Goal: Task Accomplishment & Management: Use online tool/utility

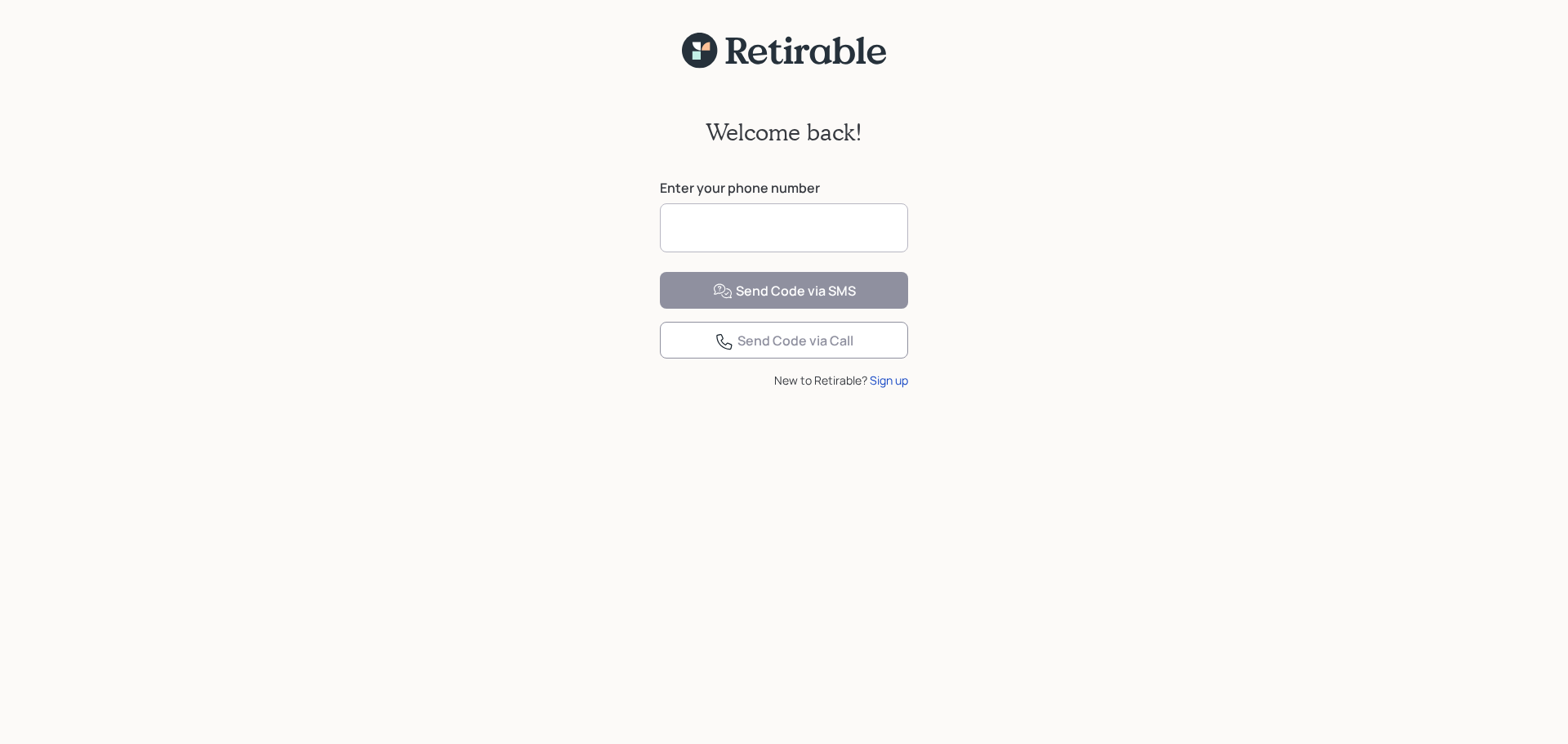
click at [849, 240] on input at bounding box center [783, 227] width 248 height 49
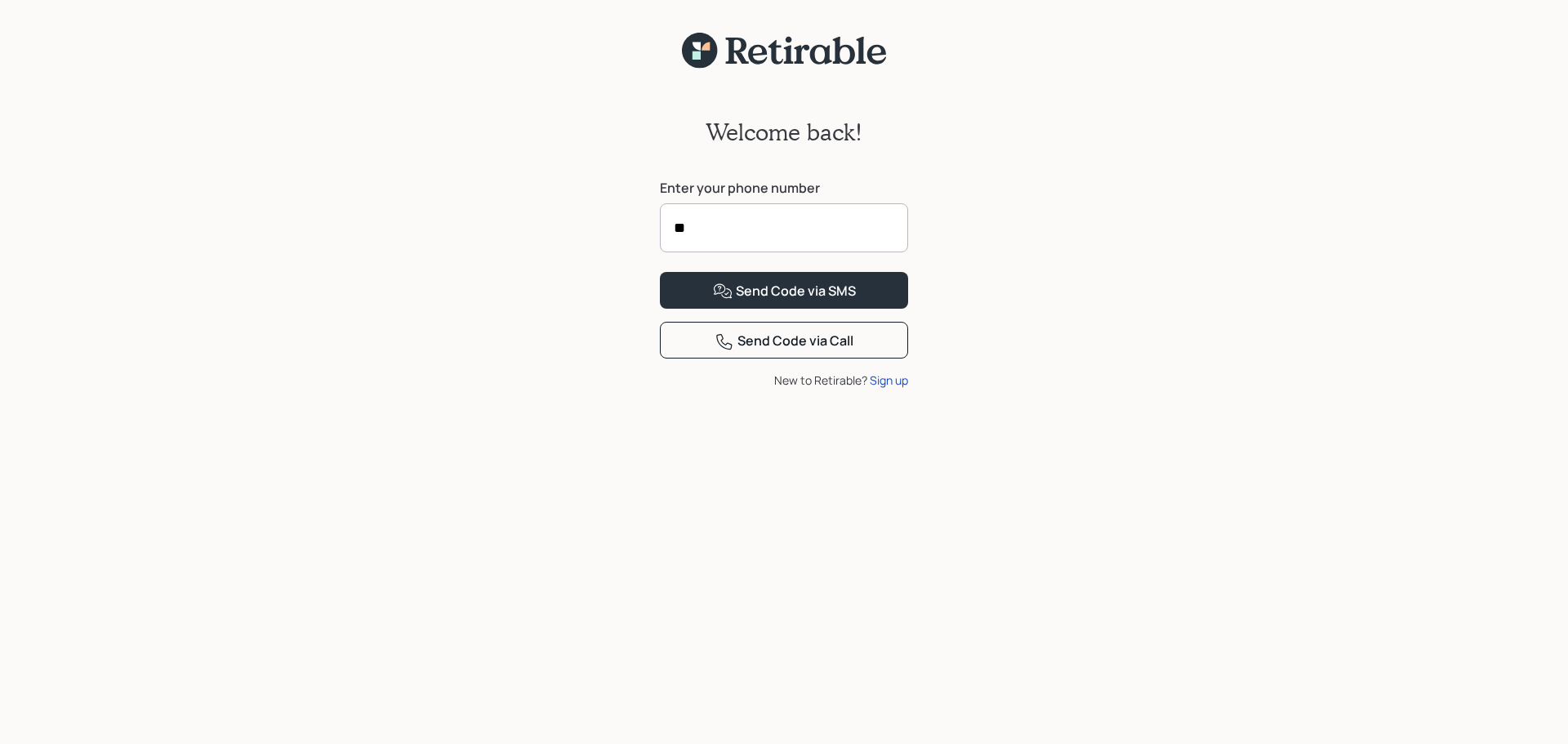
type input "*"
type input "**********"
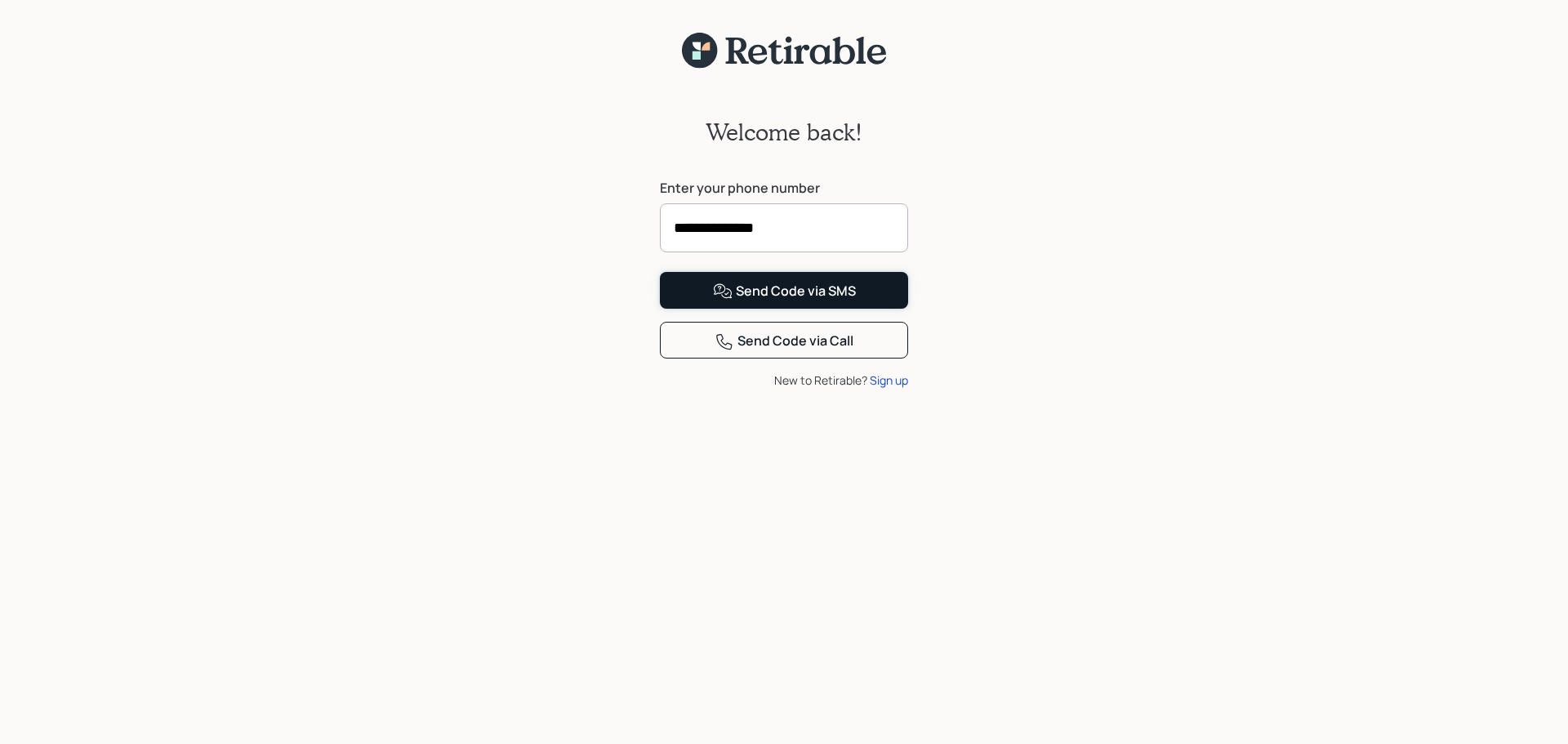
click at [823, 301] on div "Send Code via SMS" at bounding box center [784, 291] width 143 height 20
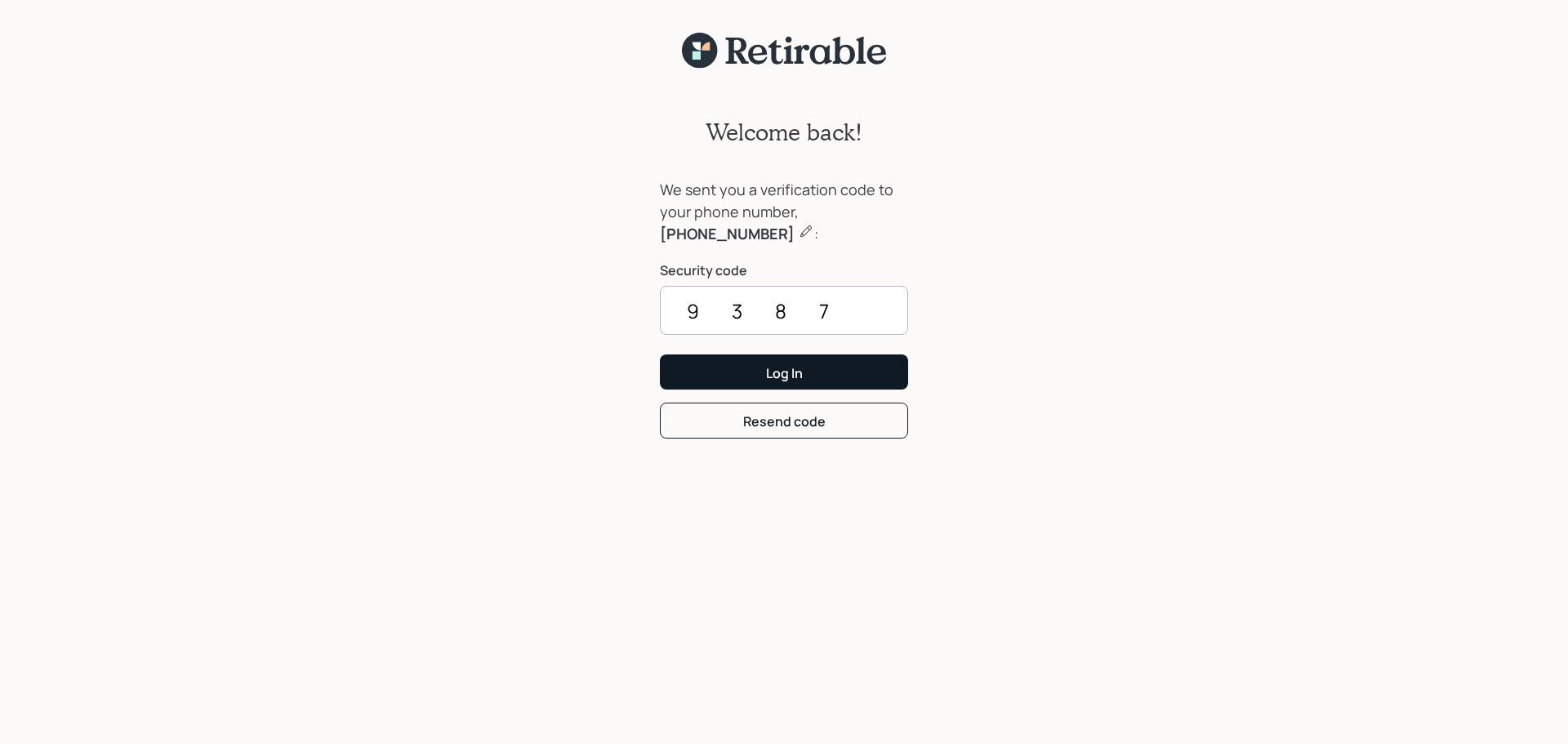
type input "9387"
click at [801, 367] on div "Log In" at bounding box center [784, 373] width 37 height 18
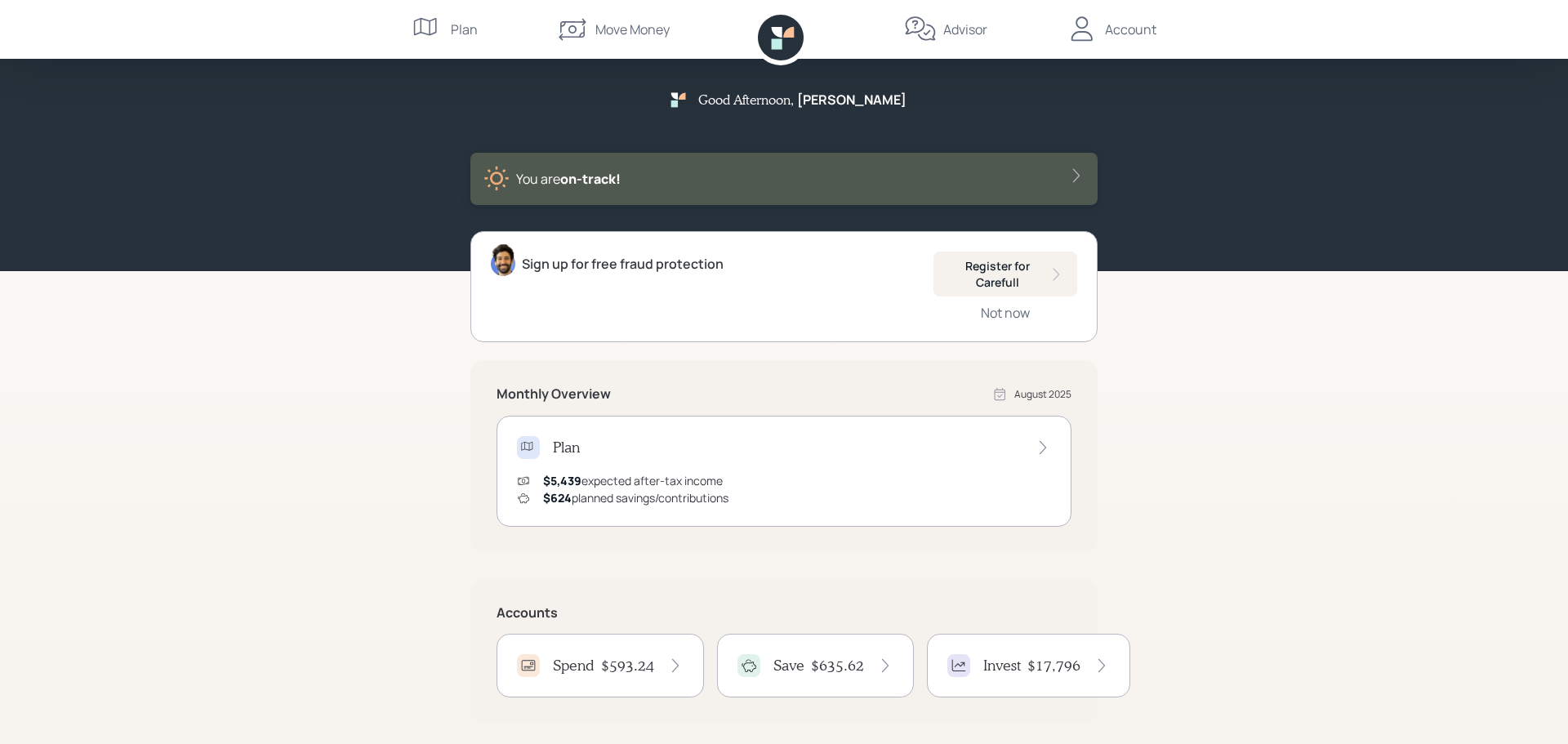
scroll to position [207, 0]
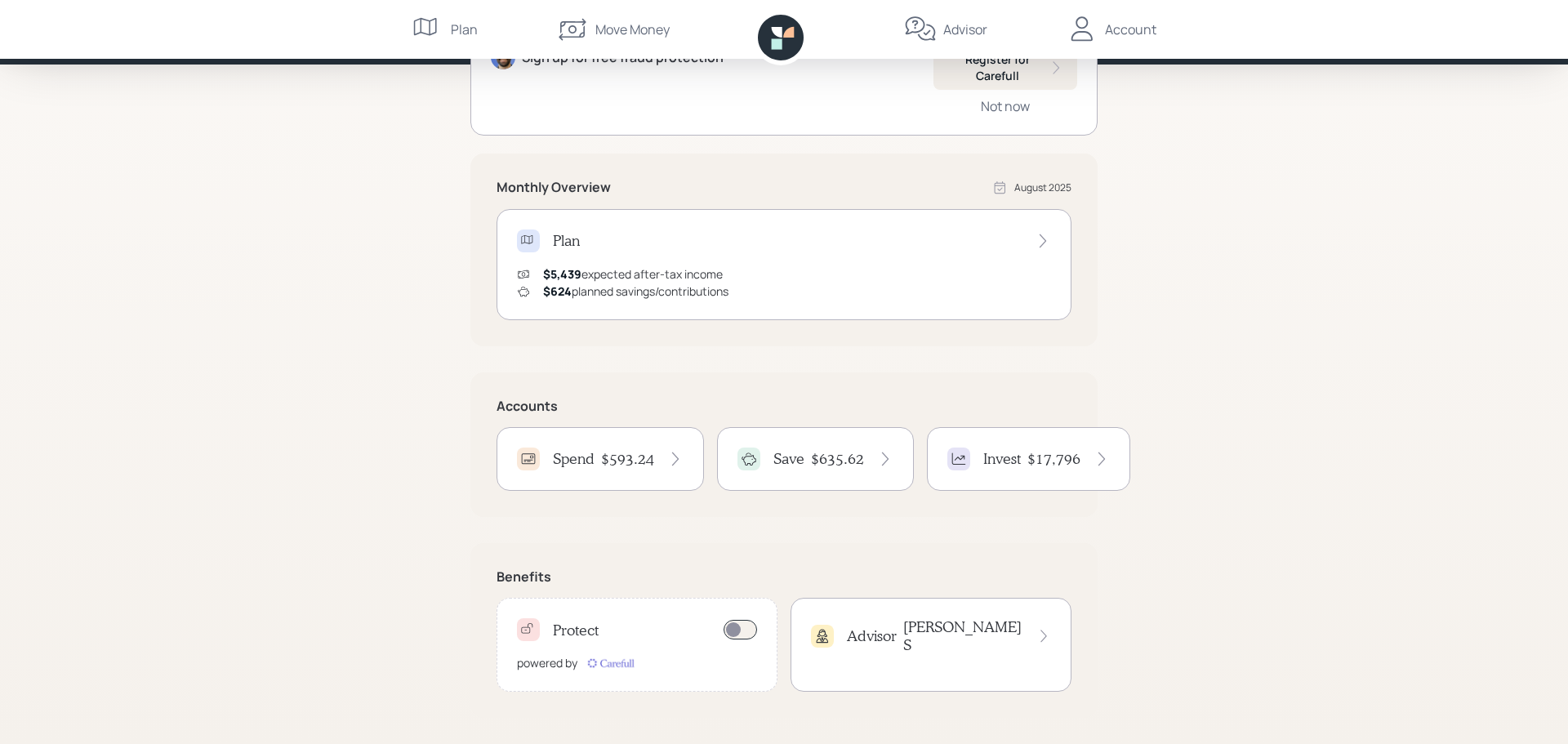
click at [650, 471] on div "Spend $593.24" at bounding box center [600, 459] width 207 height 64
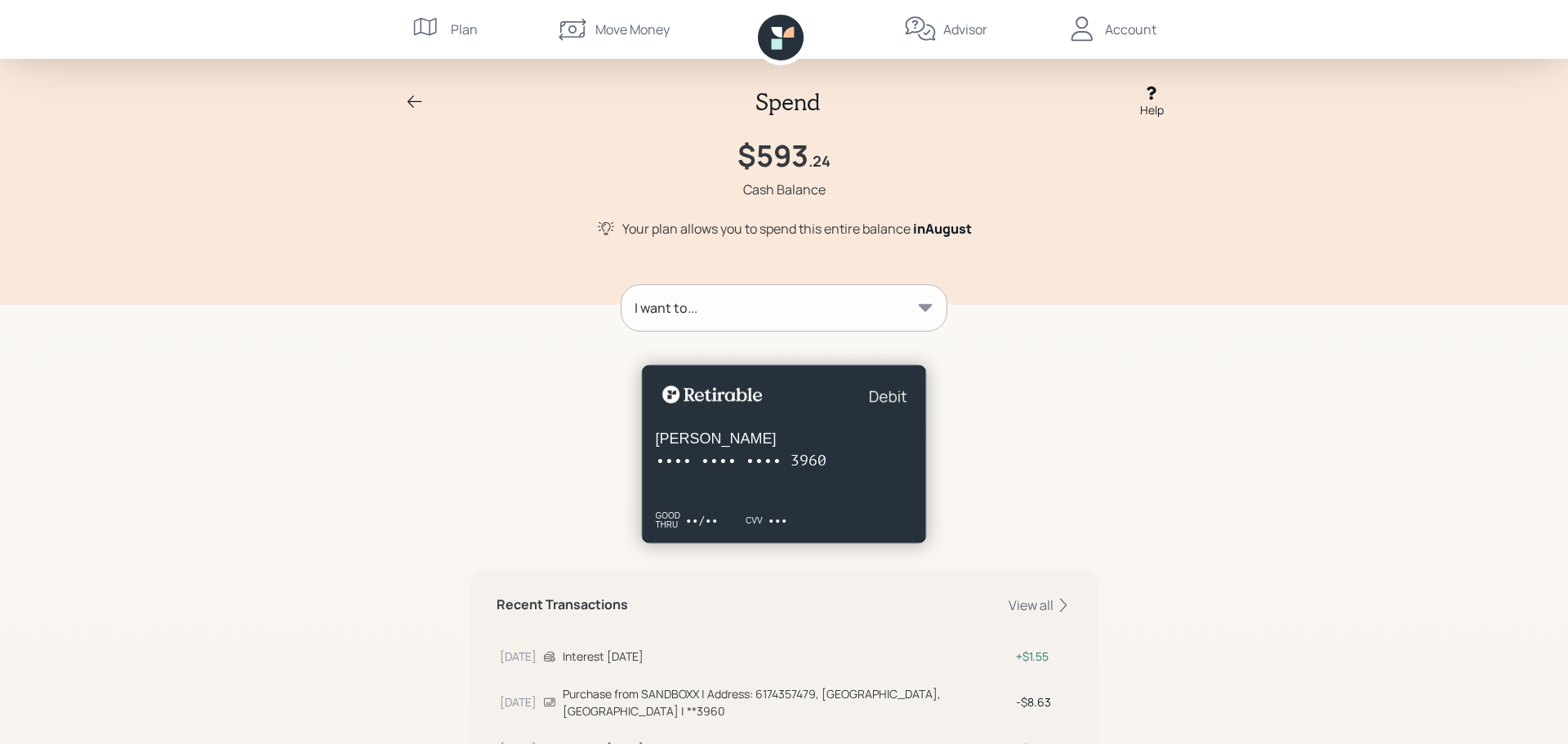
click at [925, 313] on icon at bounding box center [925, 307] width 16 height 16
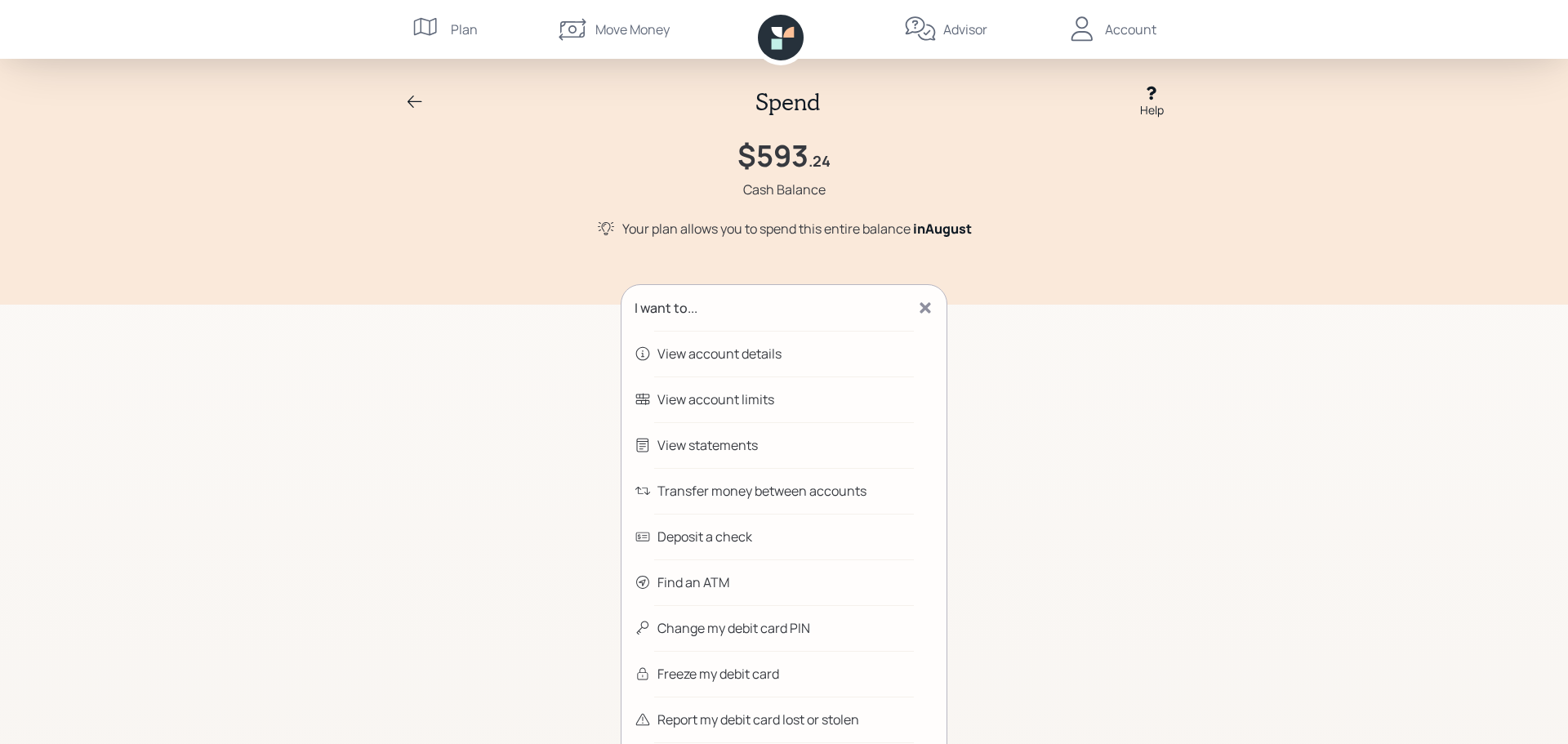
click at [831, 494] on div "Transfer money between accounts" at bounding box center [762, 490] width 209 height 20
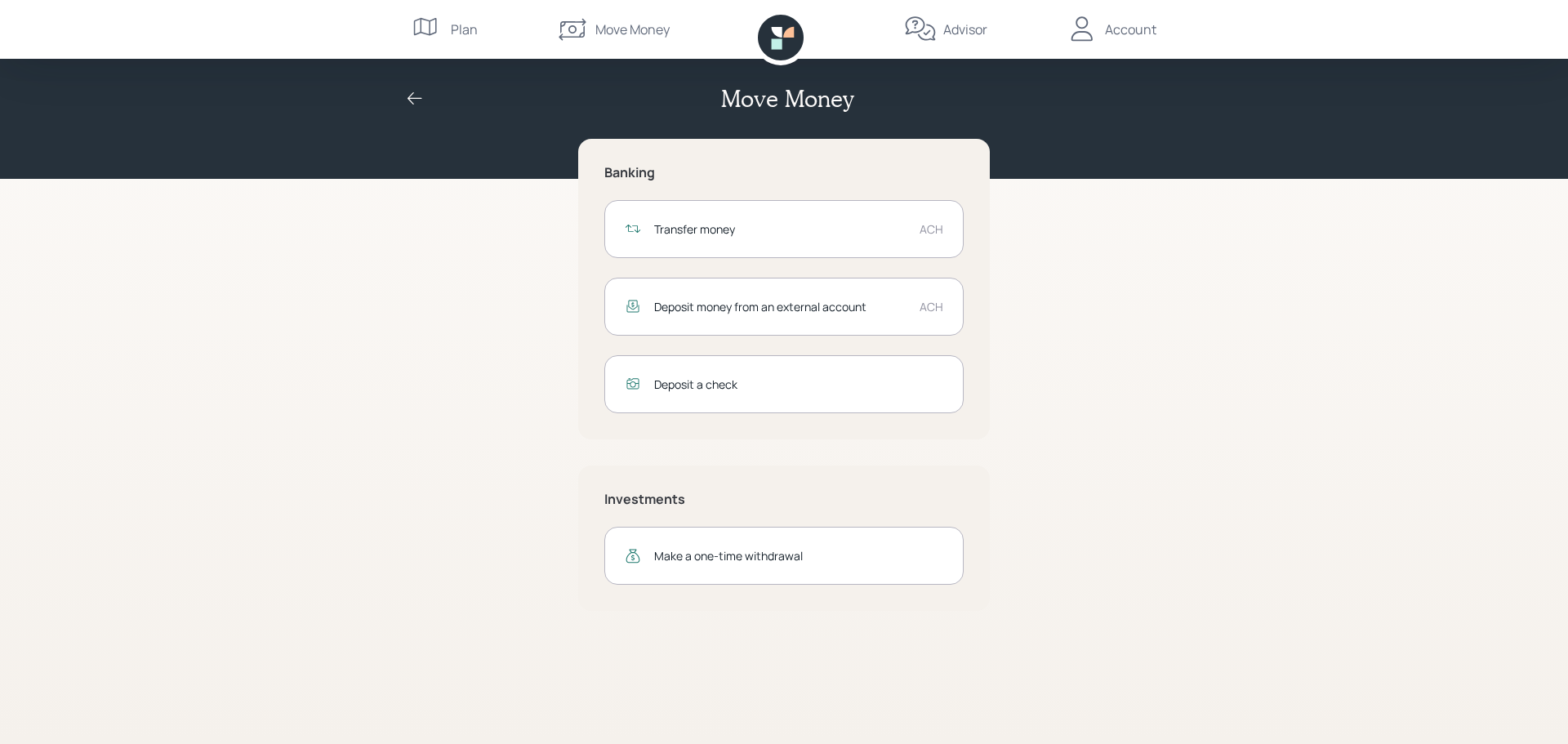
click at [733, 558] on div "Make a one-time withdrawal" at bounding box center [798, 555] width 290 height 17
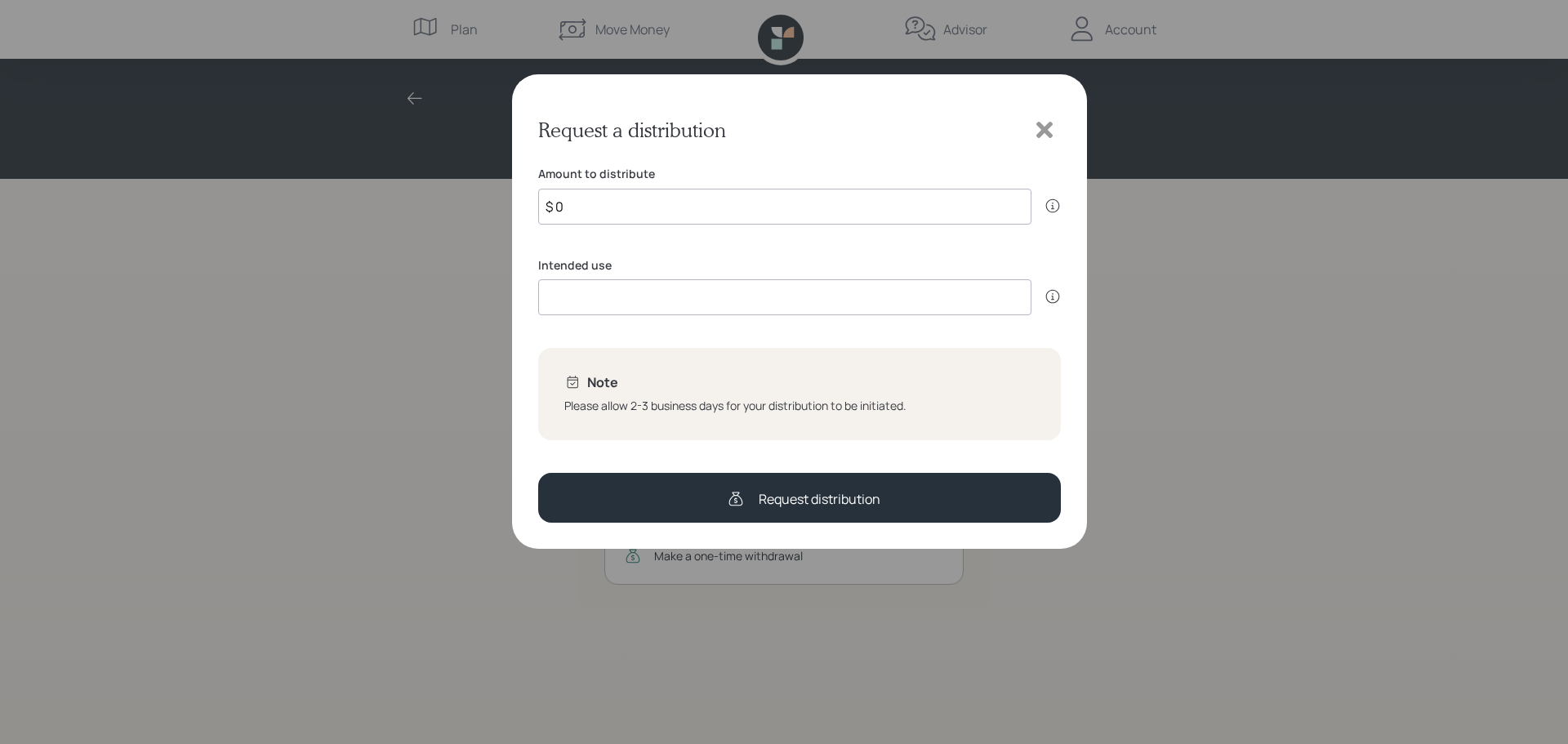
click at [1050, 138] on icon at bounding box center [1044, 129] width 25 height 25
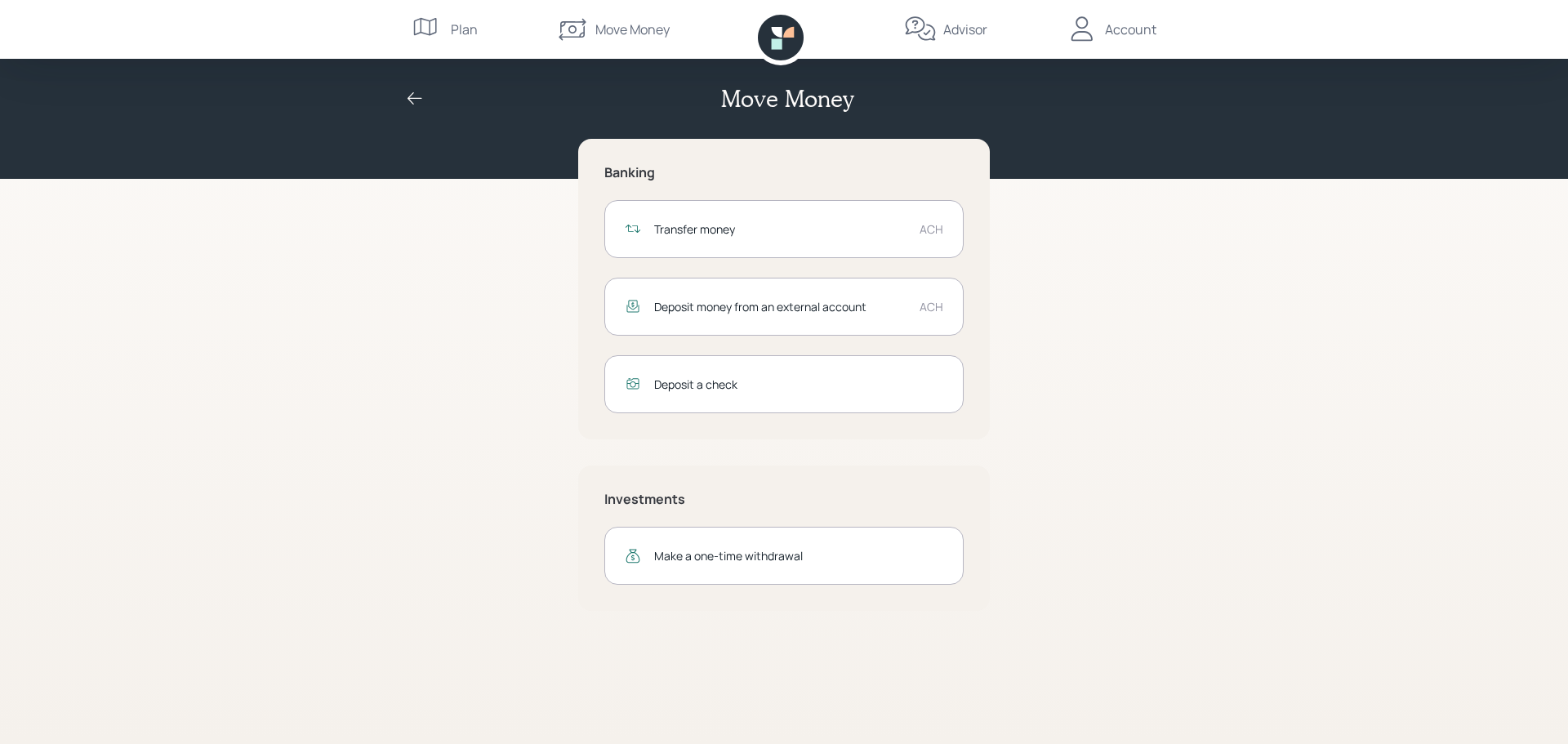
click at [817, 236] on div "Transfer money" at bounding box center [780, 229] width 253 height 17
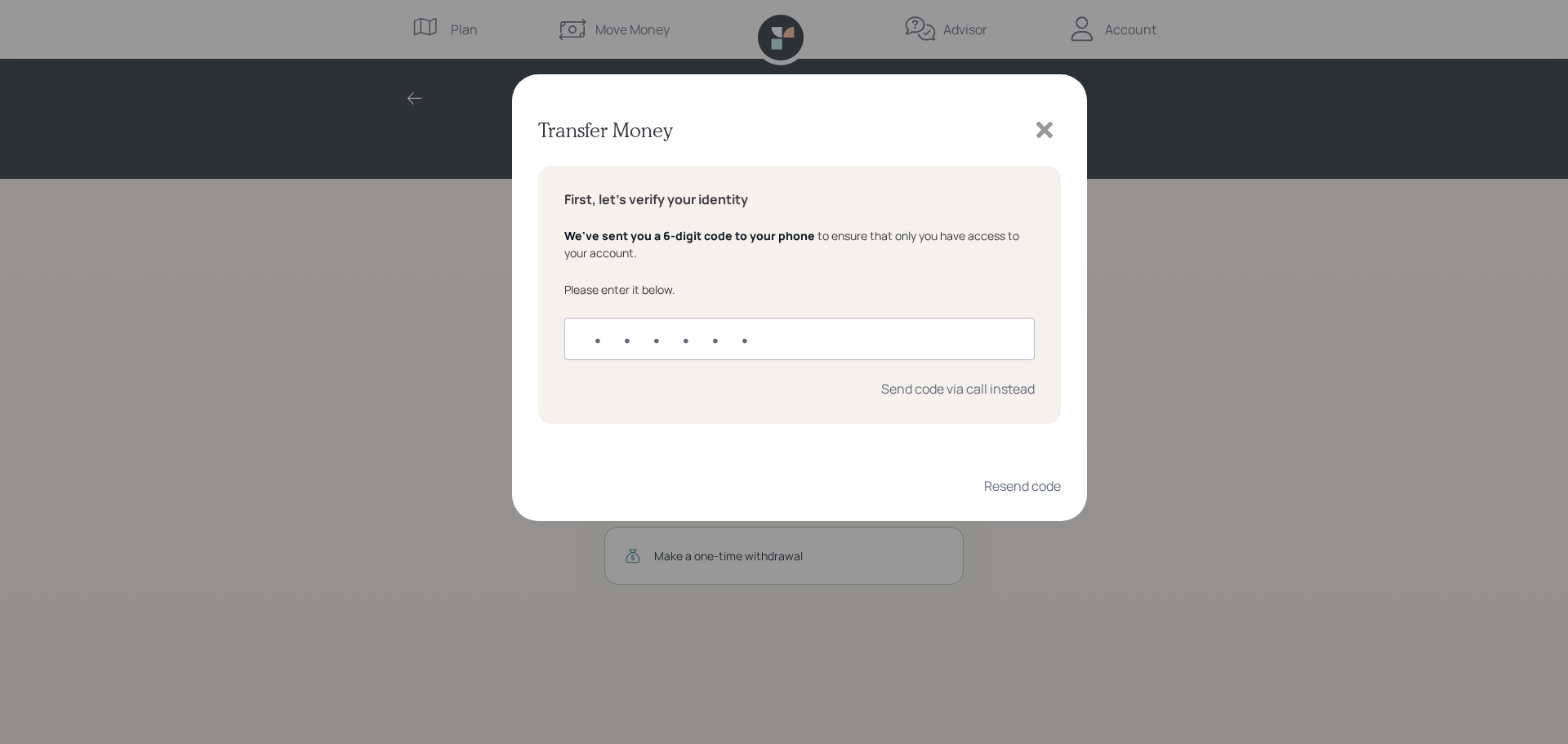
click at [1047, 134] on icon at bounding box center [1044, 129] width 16 height 16
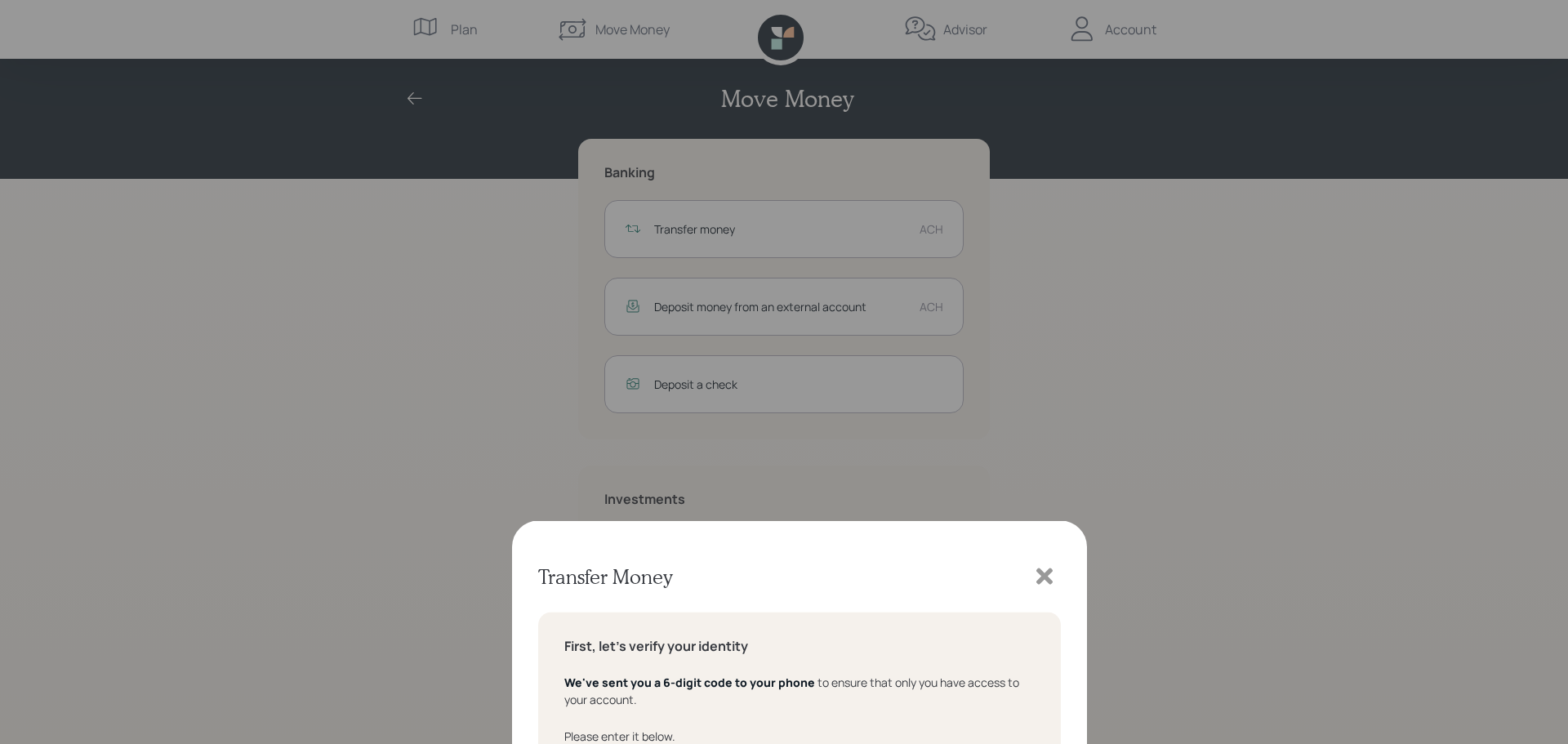
click at [1047, 134] on div "Transfer Money First, let's verify your identity We've sent you a 6-digit code …" at bounding box center [784, 372] width 1568 height 744
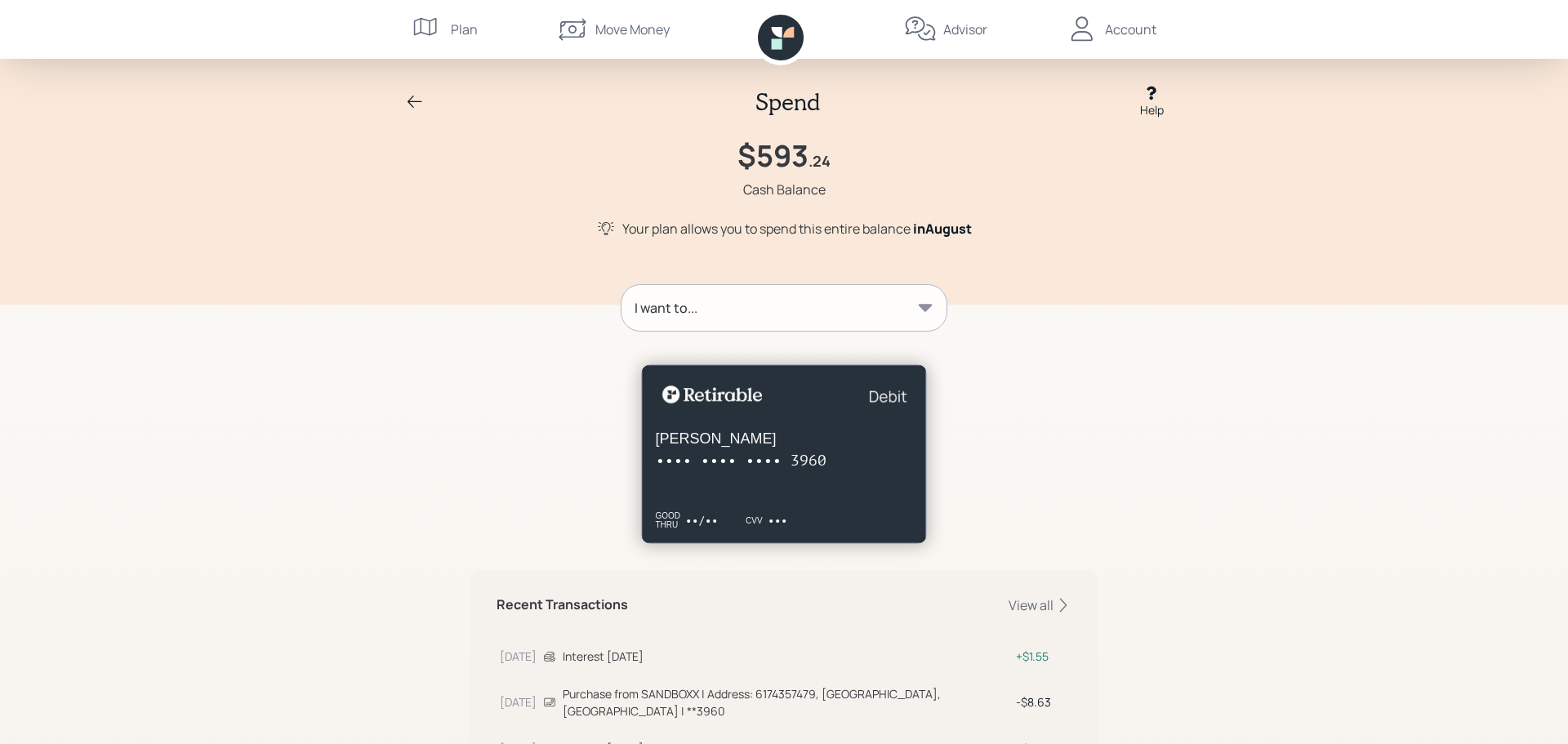
click at [1567, 187] on div "Spend Help $593 .24 Cash Balance Your plan allows you to spend this entire bala…" at bounding box center [784, 152] width 1568 height 304
click at [907, 316] on div "I want to..." at bounding box center [784, 307] width 325 height 46
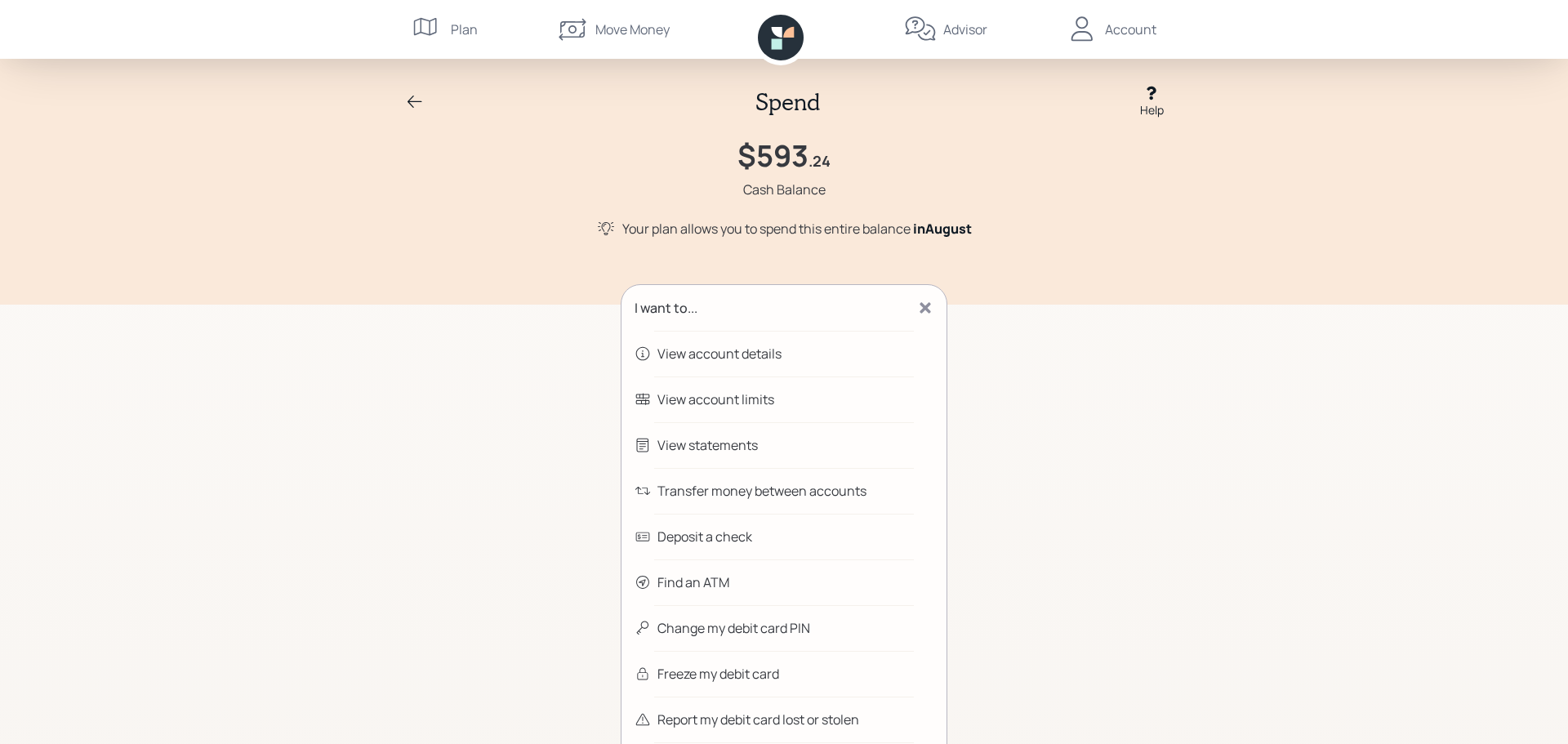
click at [1097, 252] on div "Spend Help $593 .24 Cash Balance Your plan allows you to spend this entire bala…" at bounding box center [784, 152] width 784 height 253
